Goal: Task Accomplishment & Management: Manage account settings

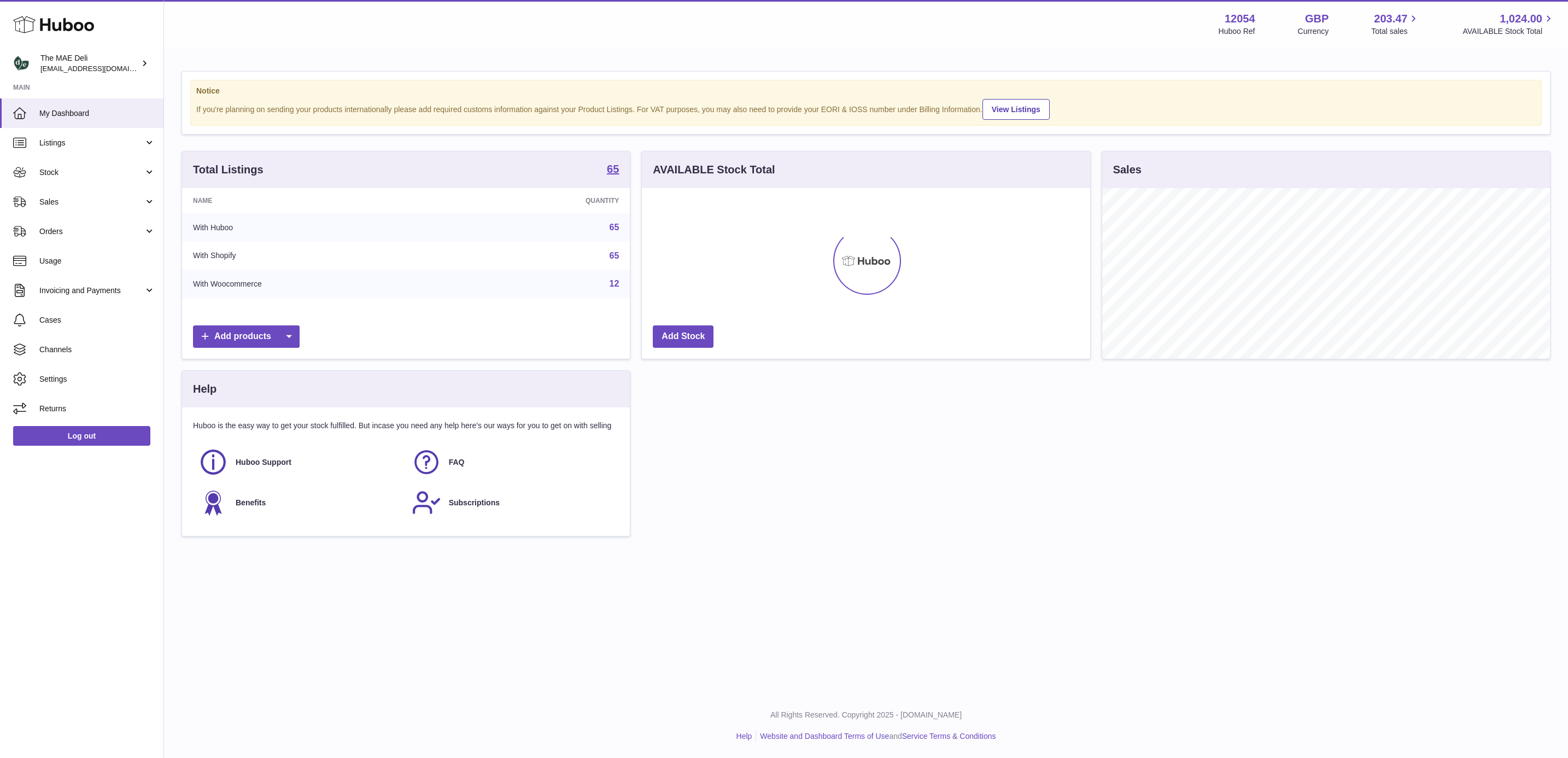
scroll to position [171, 447]
click at [89, 201] on span "Sales" at bounding box center [92, 202] width 105 height 11
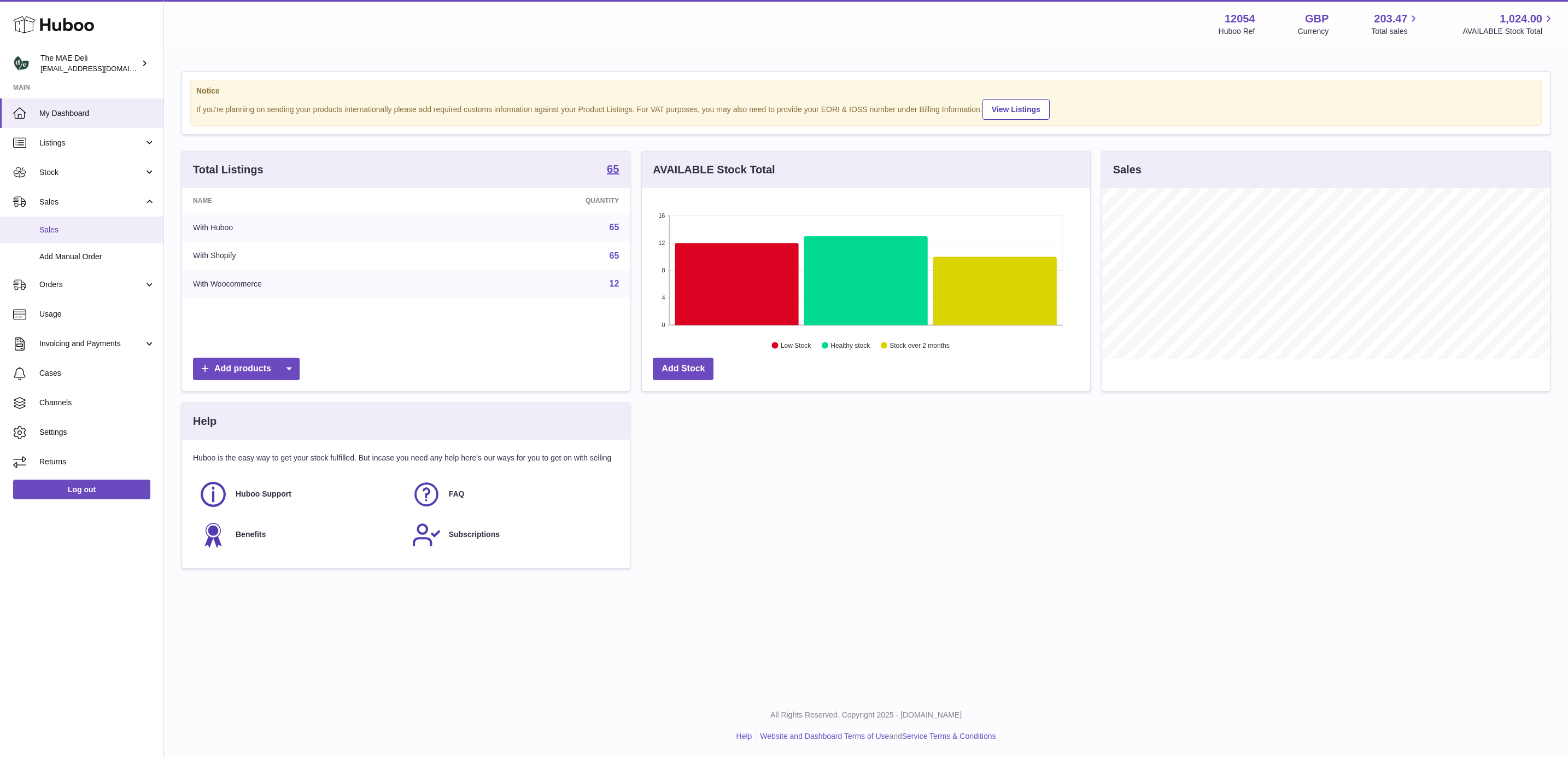
click at [86, 233] on span "Sales" at bounding box center [98, 230] width 116 height 11
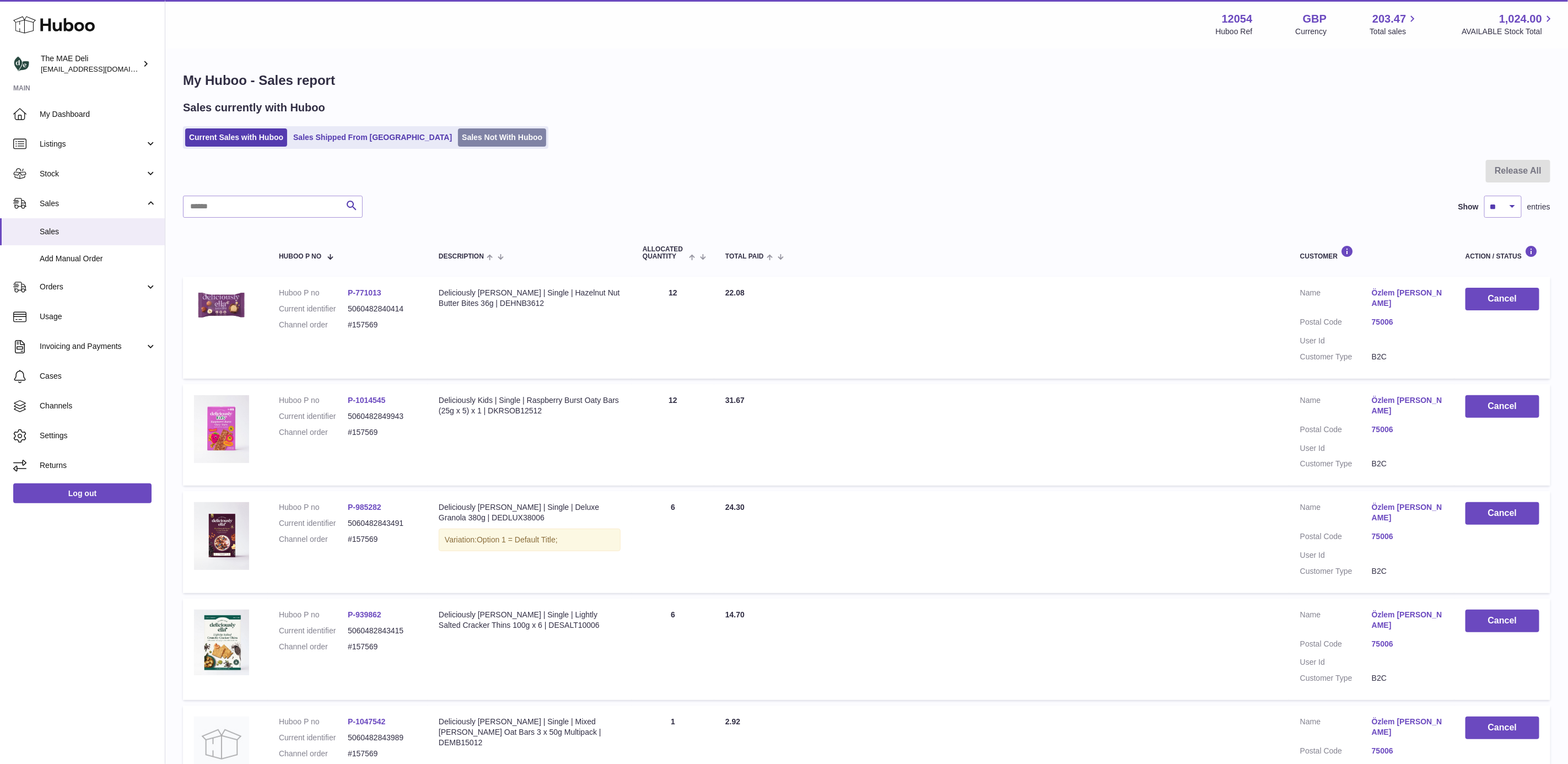
click at [458, 131] on link "Sales Not With Huboo" at bounding box center [502, 138] width 88 height 18
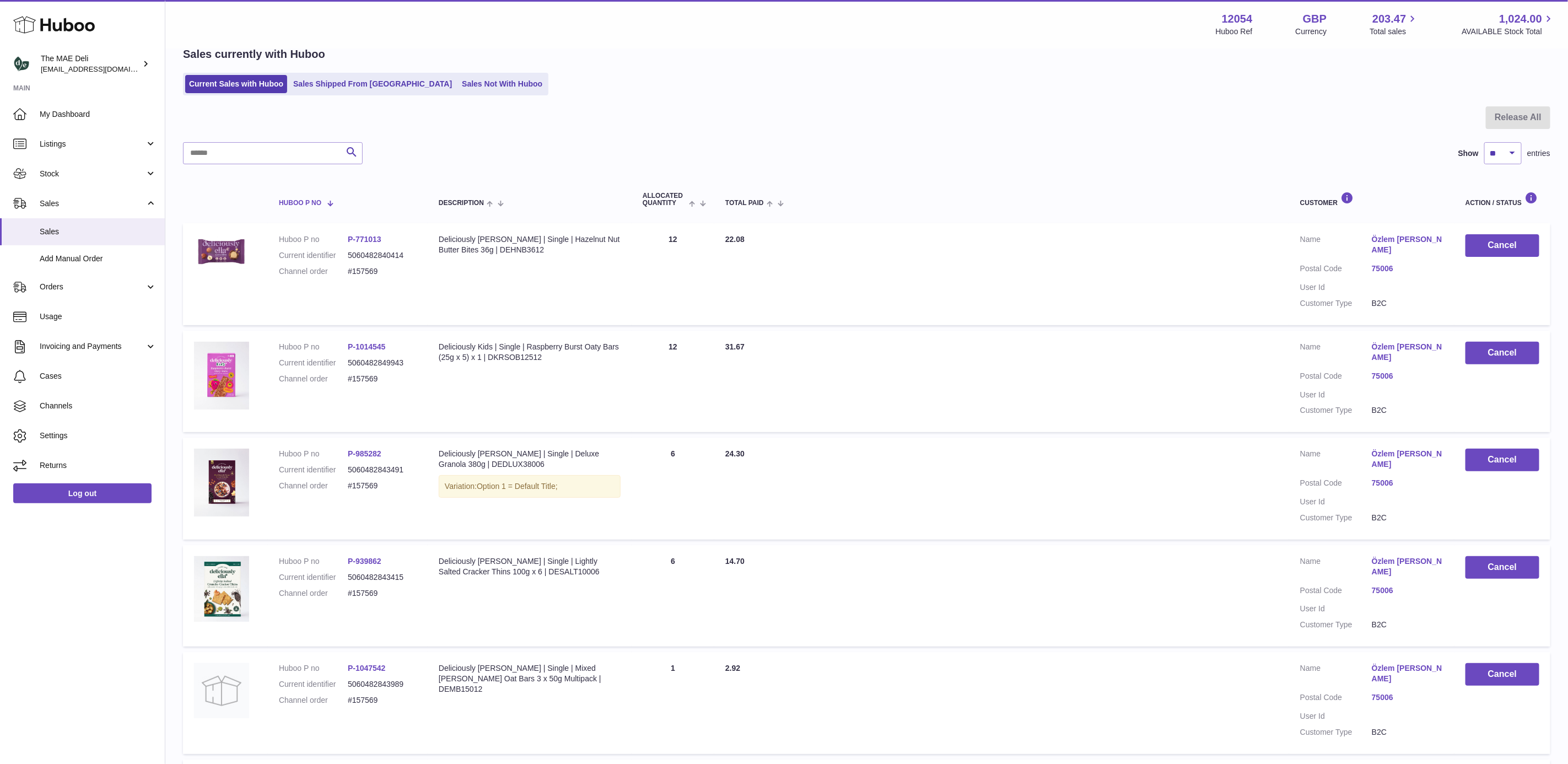
scroll to position [83, 0]
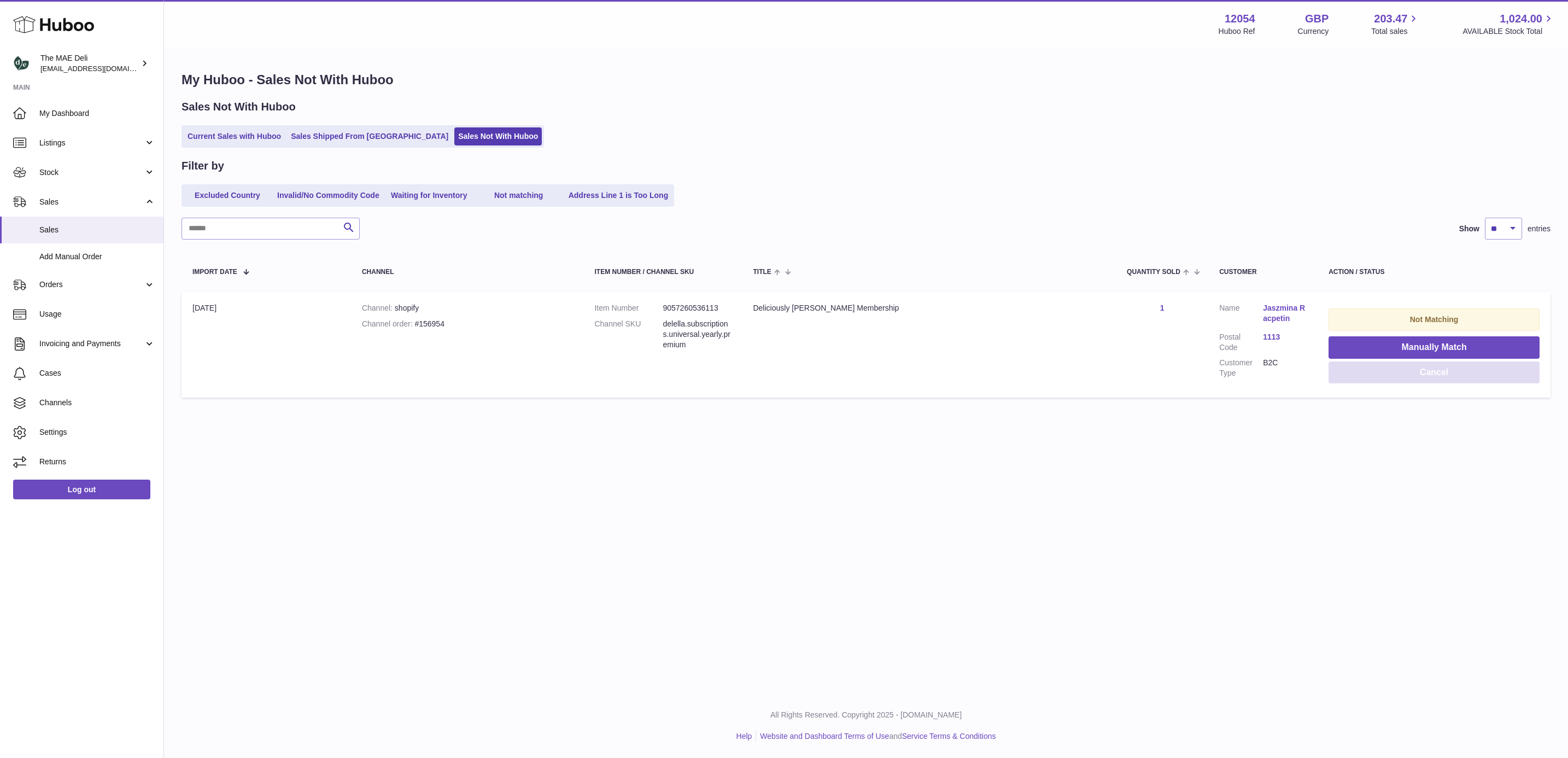
click at [1382, 374] on button "Cancel" at bounding box center [1434, 372] width 211 height 23
